Goal: Information Seeking & Learning: Learn about a topic

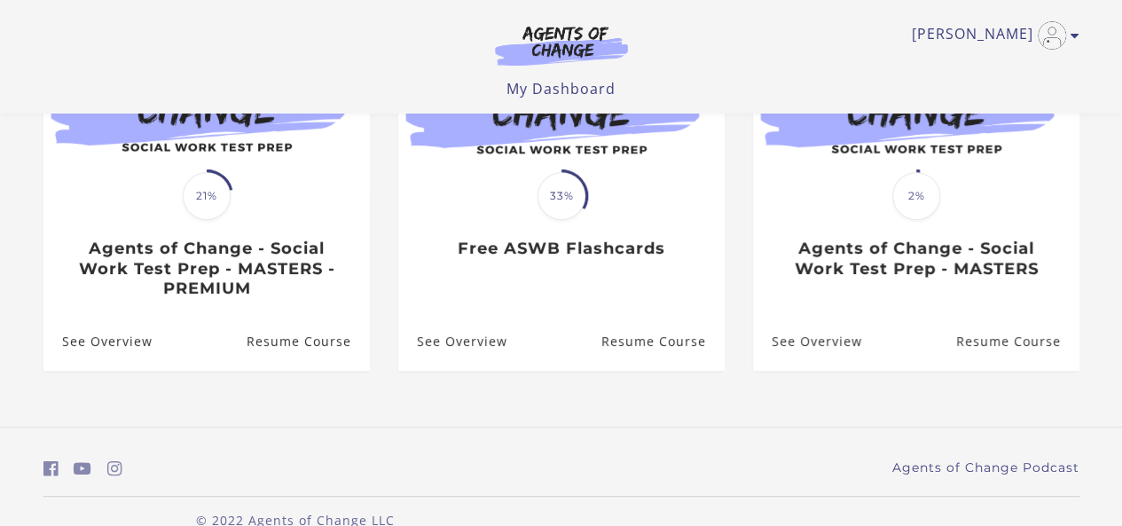
scroll to position [257, 0]
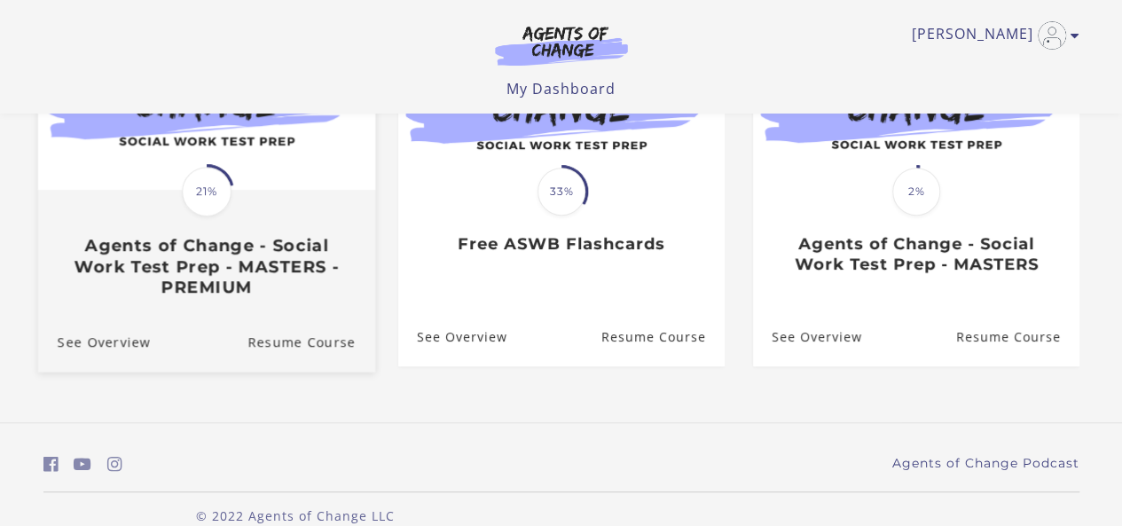
click at [234, 268] on h3 "Agents of Change - Social Work Test Prep - MASTERS - PREMIUM" at bounding box center [206, 266] width 298 height 62
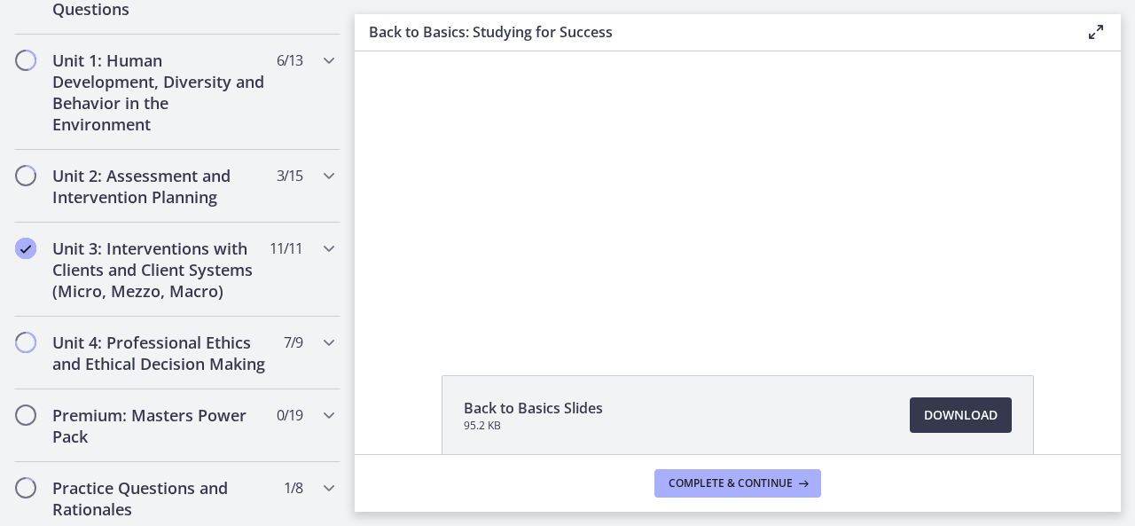
scroll to position [1176, 0]
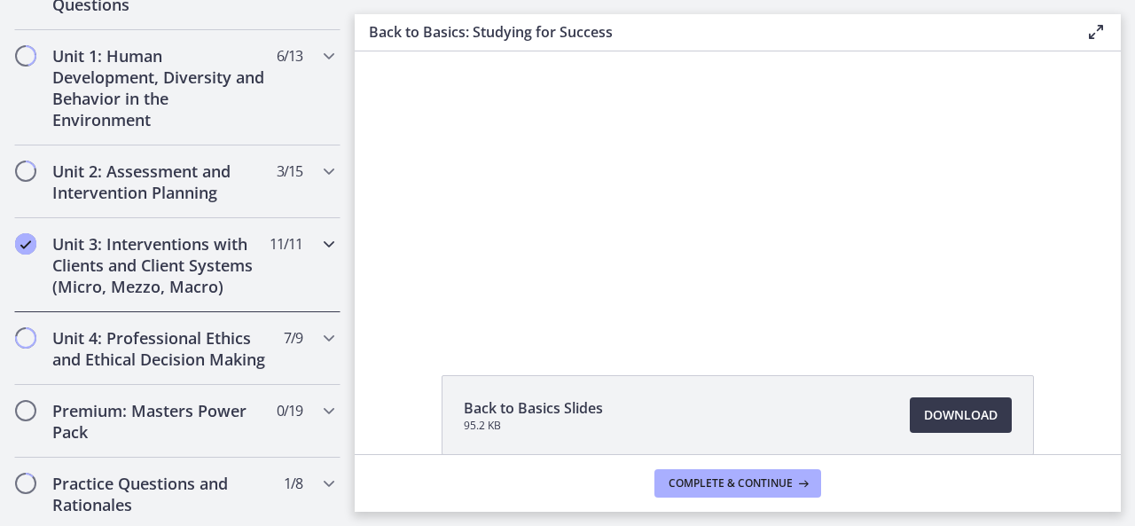
click at [318, 235] on icon "Chapters" at bounding box center [328, 243] width 21 height 21
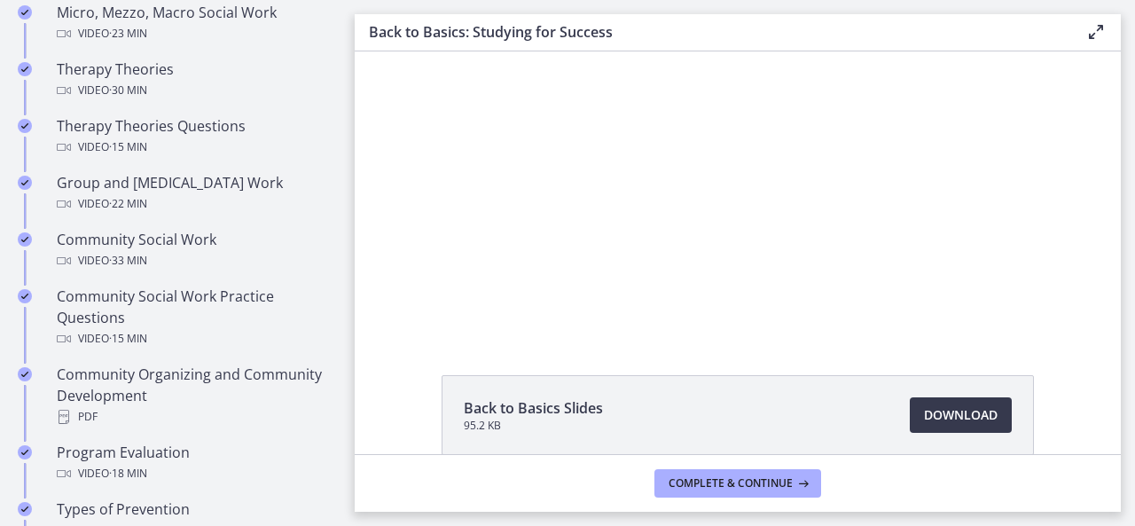
scroll to position [807, 0]
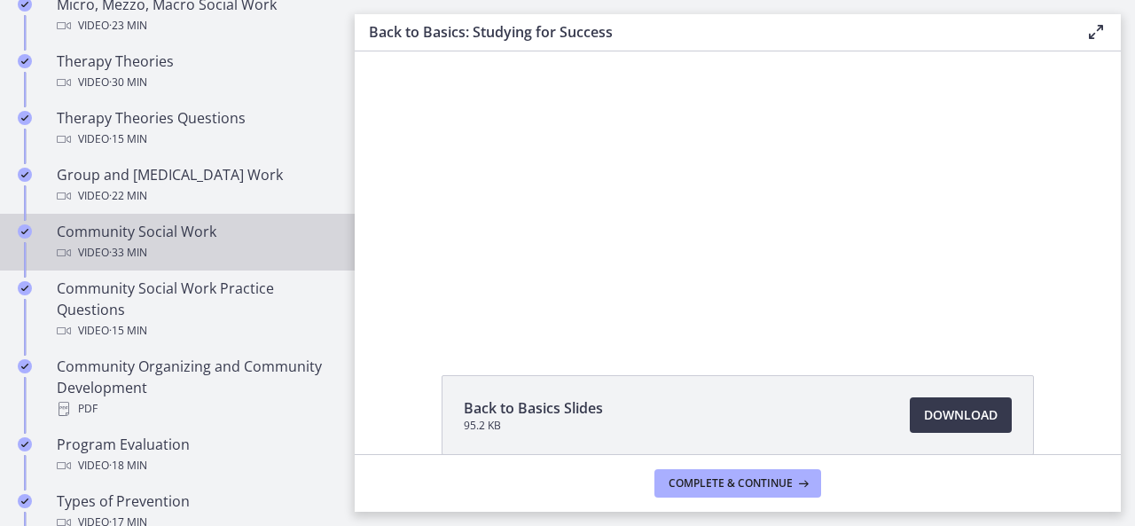
click at [212, 242] on div "Video · 33 min" at bounding box center [195, 252] width 277 height 21
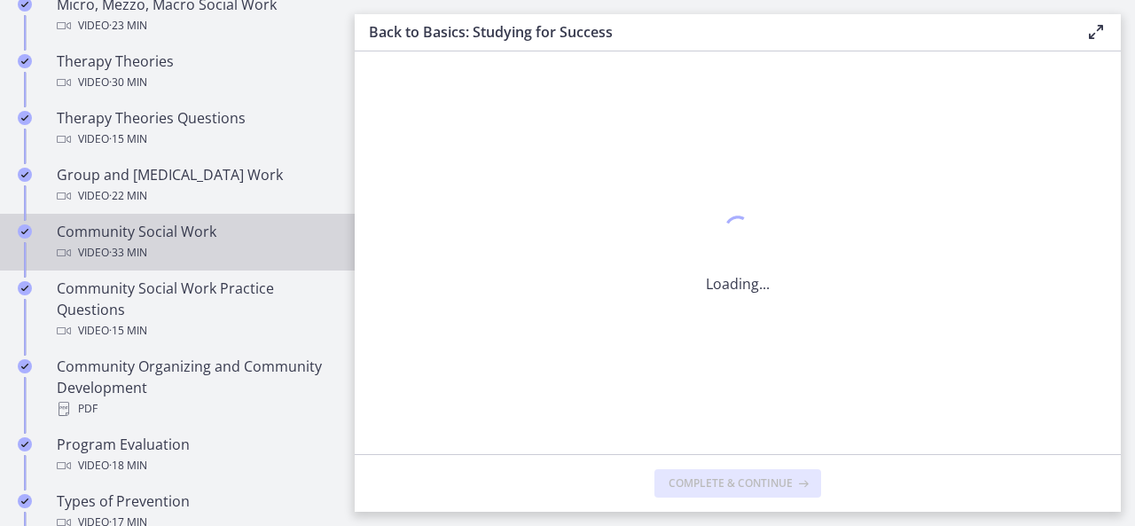
scroll to position [0, 0]
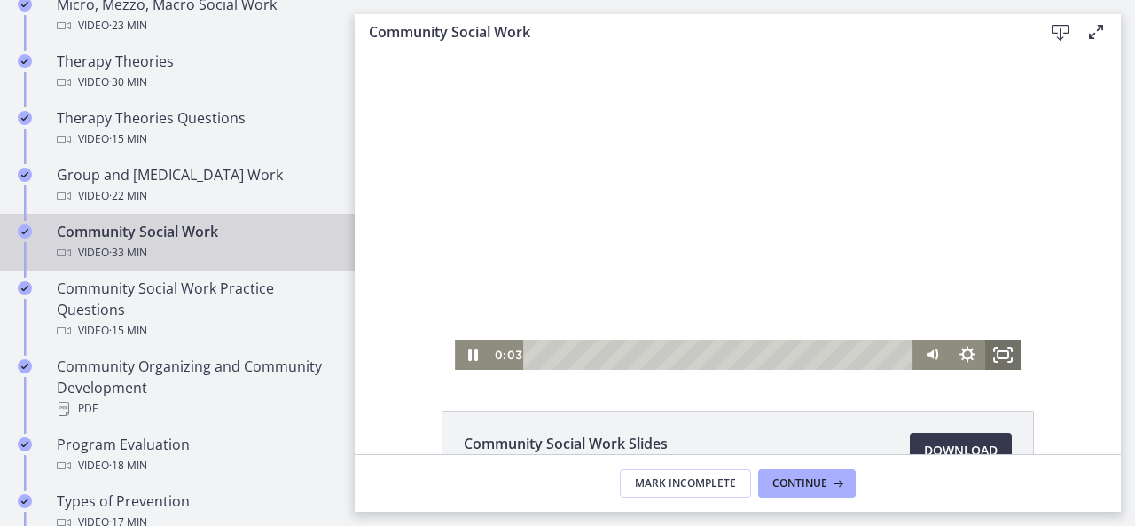
click at [1000, 351] on rect "Fullscreen" at bounding box center [1002, 354] width 11 height 7
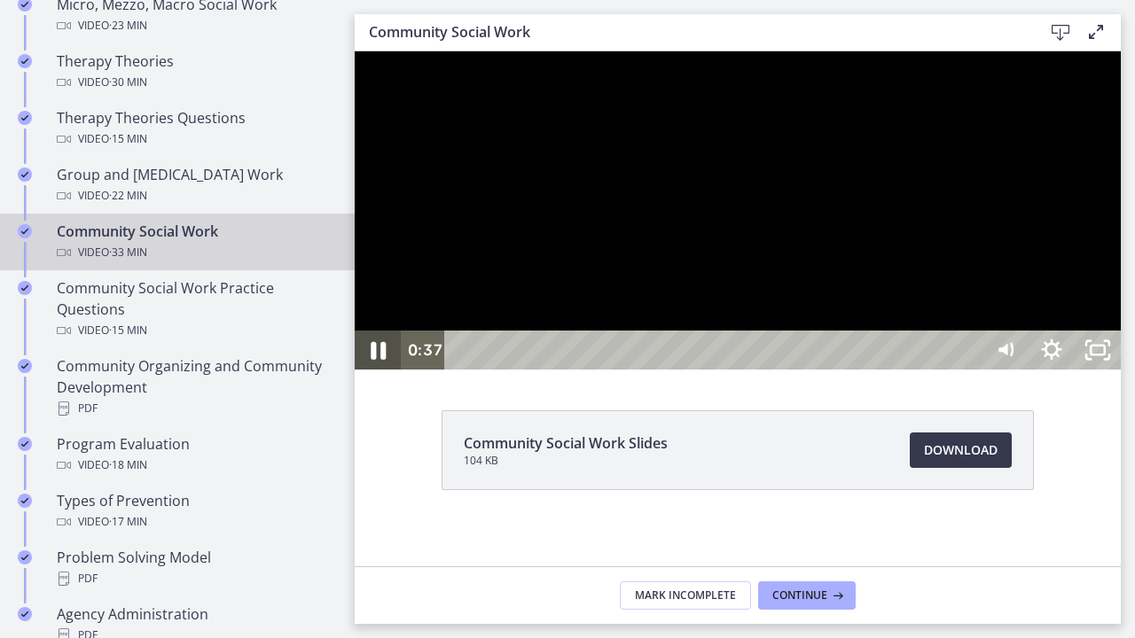
click at [380, 360] on icon "Pause" at bounding box center [378, 351] width 15 height 18
click at [379, 370] on icon "Play Video" at bounding box center [379, 350] width 46 height 39
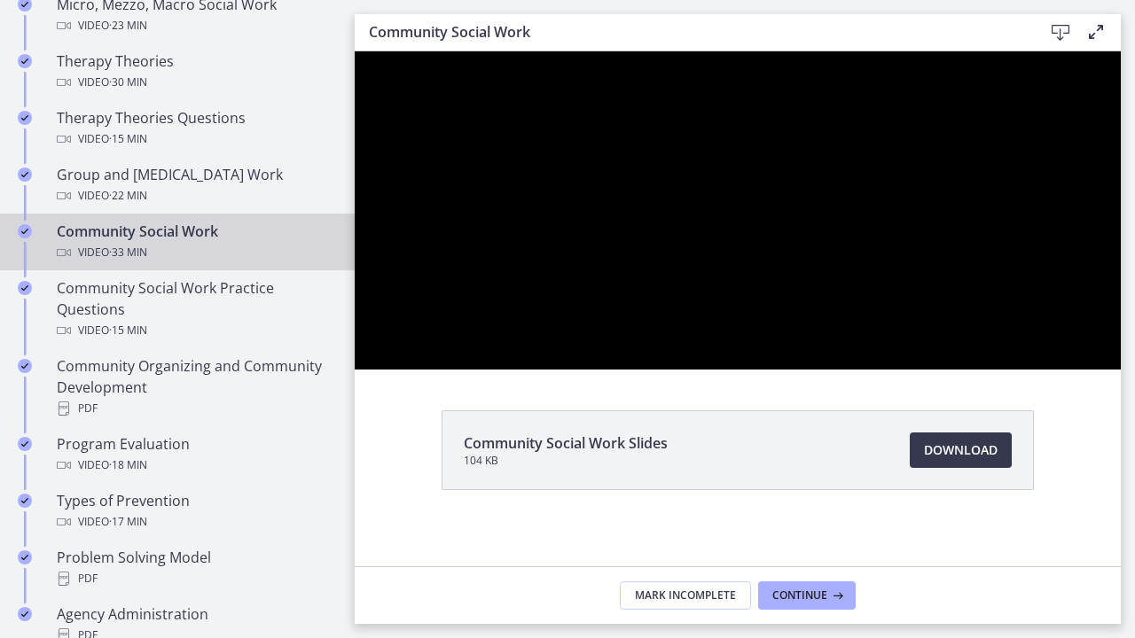
click at [355, 331] on button "Pause" at bounding box center [378, 350] width 46 height 39
click at [1100, 287] on div at bounding box center [738, 210] width 766 height 318
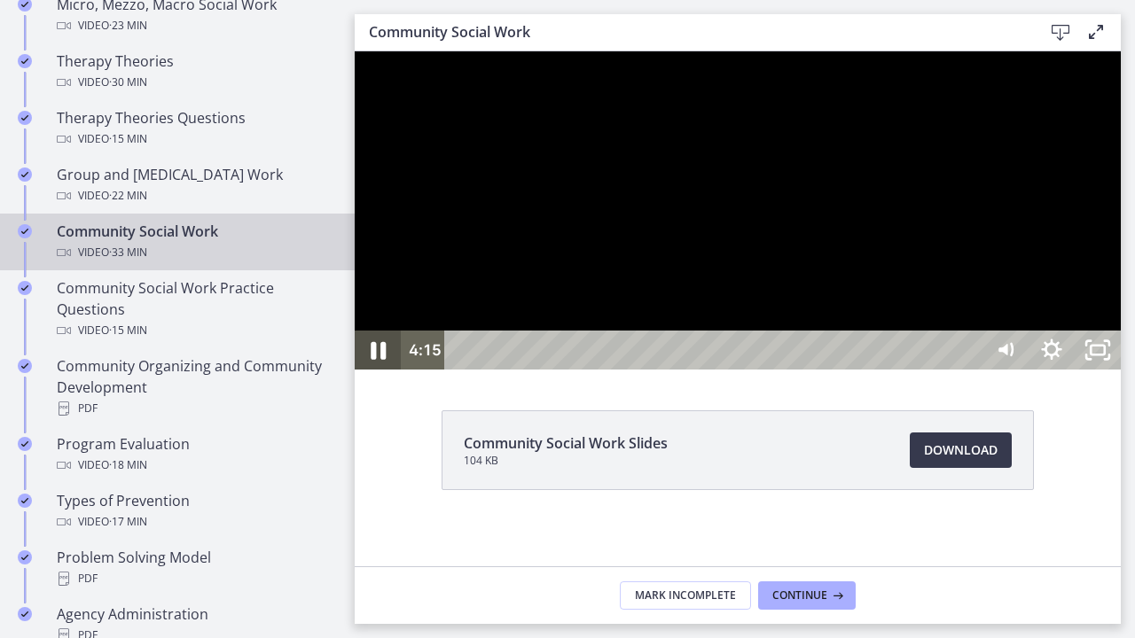
click at [381, 360] on icon "Pause" at bounding box center [378, 351] width 15 height 18
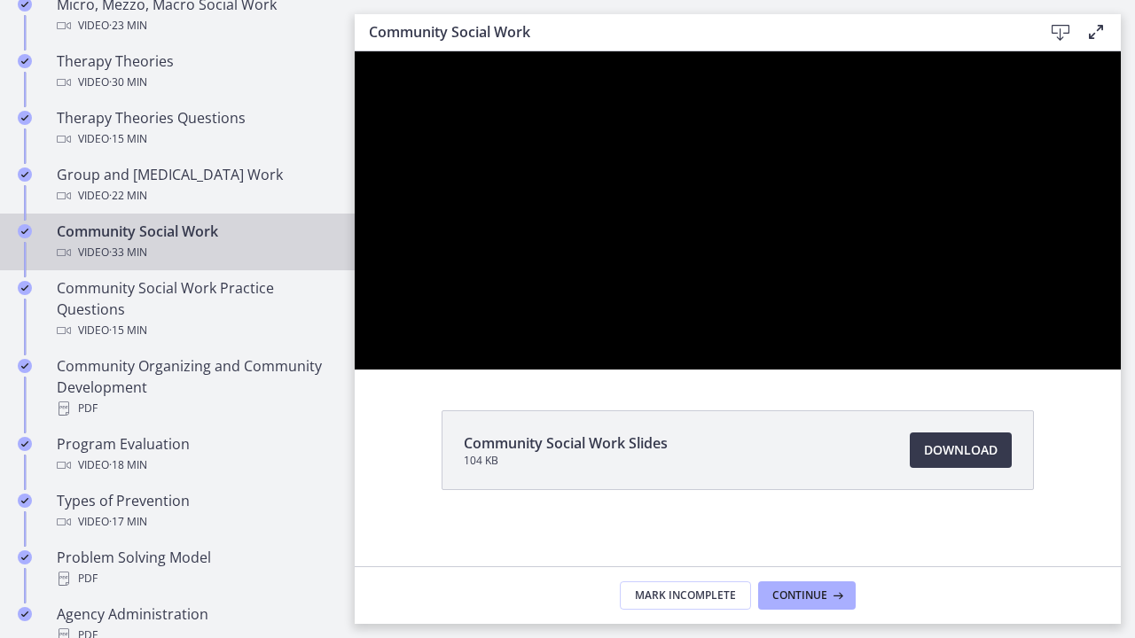
click at [355, 331] on button "Play Video" at bounding box center [378, 350] width 46 height 39
click at [355, 331] on button "Pause" at bounding box center [378, 350] width 46 height 39
click at [355, 331] on button "Play Video" at bounding box center [378, 350] width 46 height 39
click at [355, 331] on button "Pause" at bounding box center [378, 350] width 46 height 39
click at [355, 331] on button "Play Video" at bounding box center [378, 350] width 46 height 39
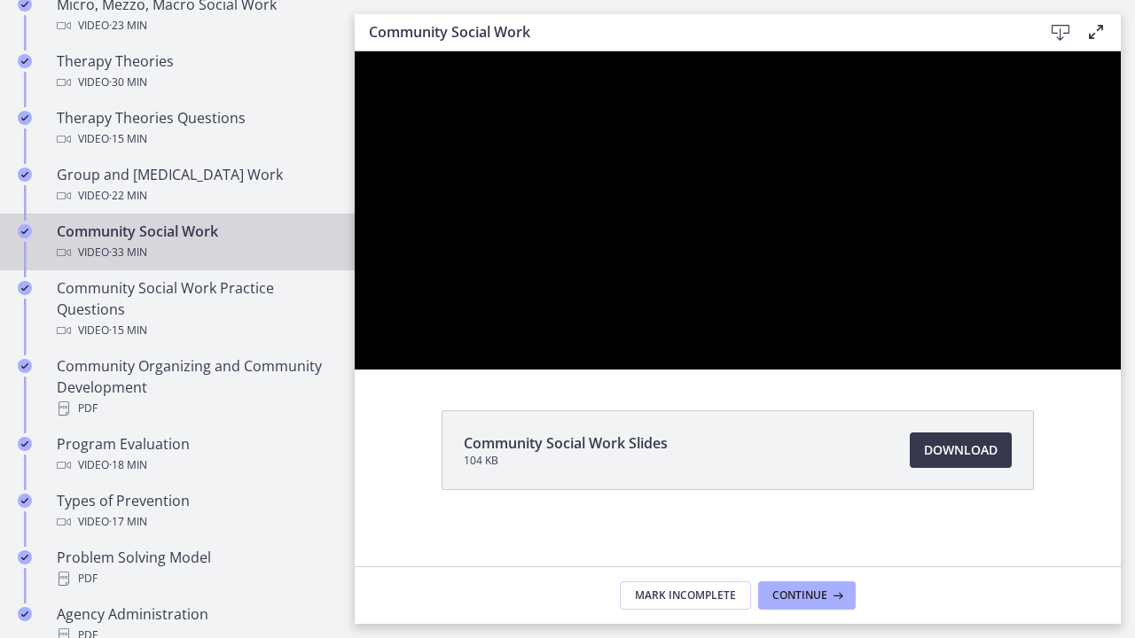
click at [355, 331] on button "Pause" at bounding box center [378, 350] width 46 height 39
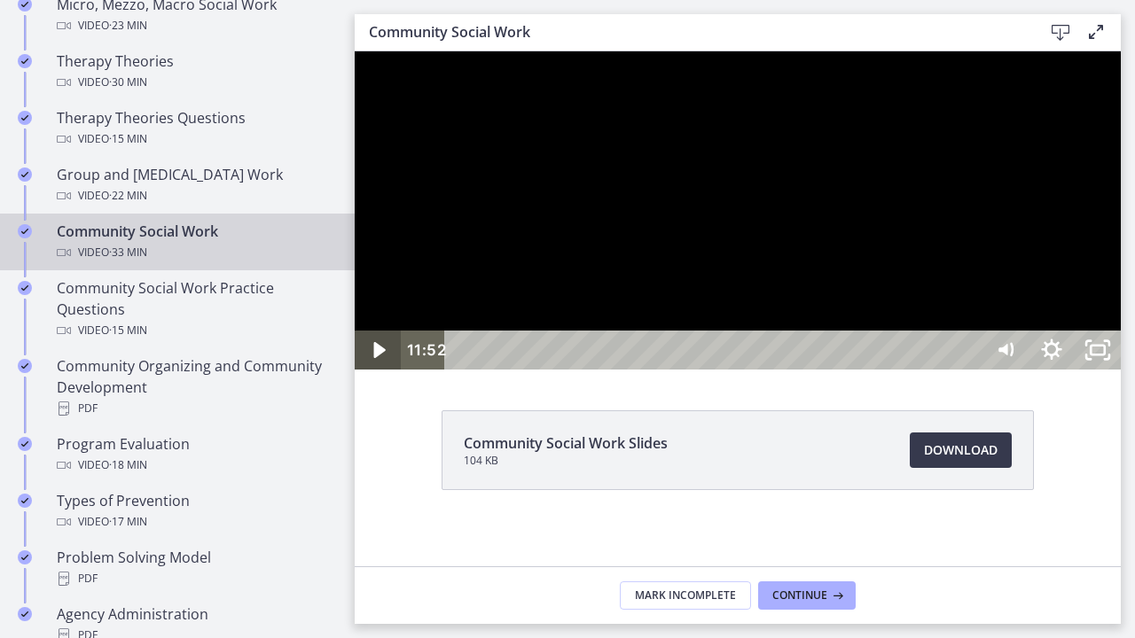
click at [355, 331] on button "Play Video" at bounding box center [378, 350] width 46 height 39
click at [355, 331] on button "Pause" at bounding box center [378, 350] width 46 height 39
click at [355, 331] on button "Play Video" at bounding box center [378, 350] width 46 height 39
click at [355, 331] on button "Pause" at bounding box center [378, 350] width 46 height 39
click at [355, 331] on button "Play Video" at bounding box center [378, 350] width 46 height 39
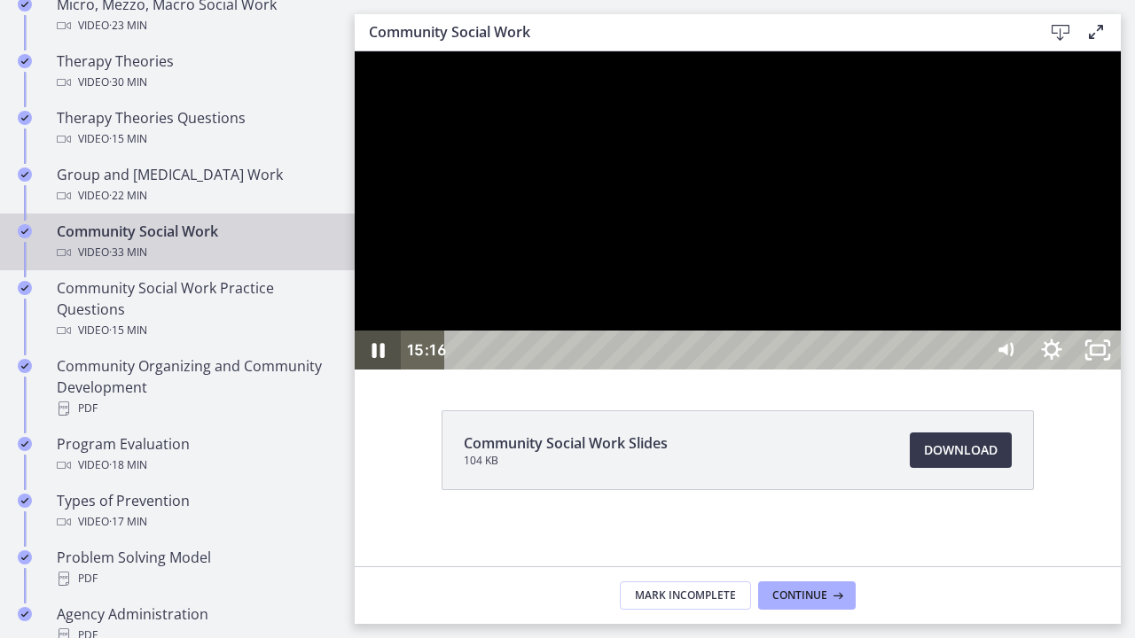
click at [355, 331] on button "Pause" at bounding box center [378, 350] width 46 height 39
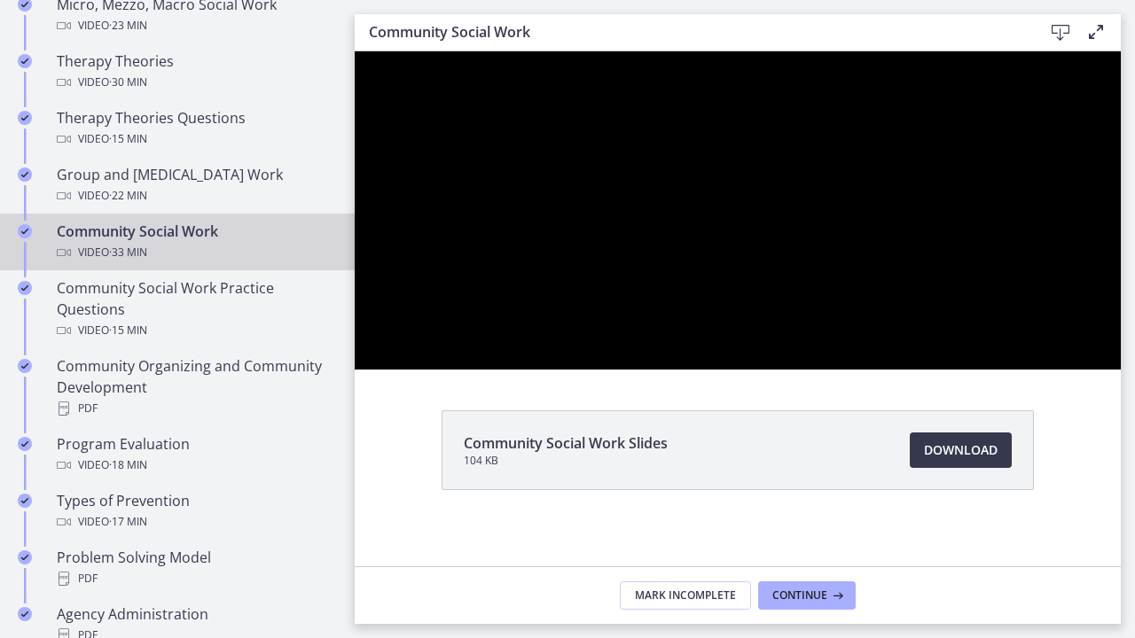
click at [355, 331] on button "Play Video" at bounding box center [378, 350] width 46 height 39
click at [355, 331] on button "Pause" at bounding box center [378, 350] width 46 height 39
click at [355, 331] on button "Play Video" at bounding box center [378, 350] width 46 height 39
click at [355, 331] on button "Pause" at bounding box center [378, 350] width 46 height 39
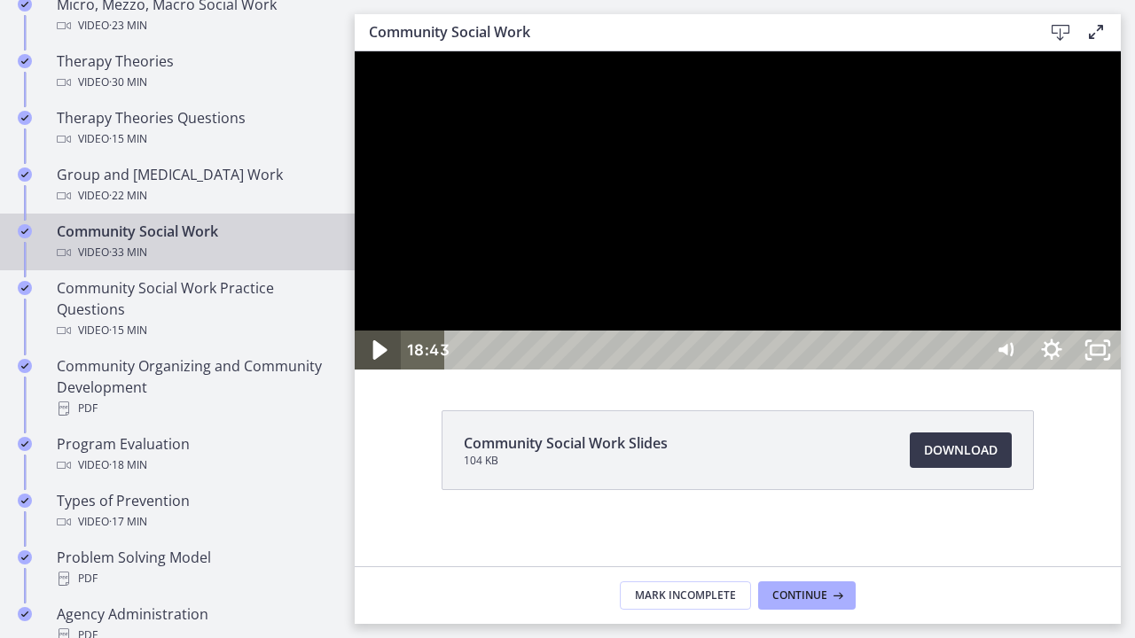
click at [375, 360] on icon "Play Video" at bounding box center [380, 350] width 14 height 20
click at [355, 331] on button "Pause" at bounding box center [378, 350] width 46 height 39
click at [384, 360] on icon "Play Video" at bounding box center [380, 350] width 14 height 20
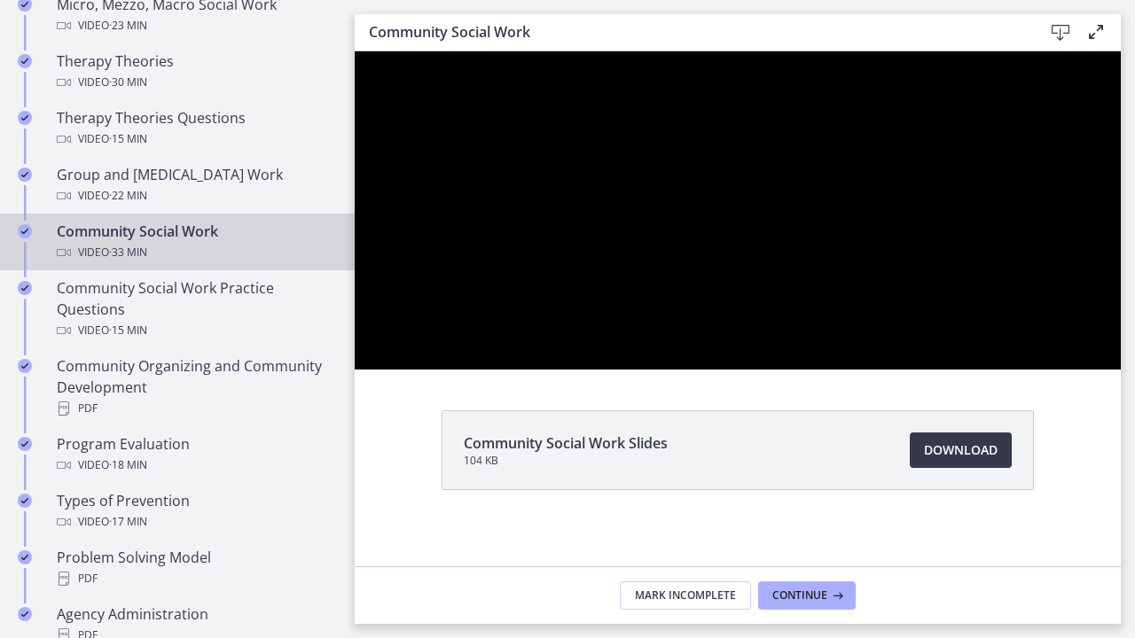
click at [355, 331] on button "Pause" at bounding box center [378, 350] width 46 height 39
